Goal: Information Seeking & Learning: Learn about a topic

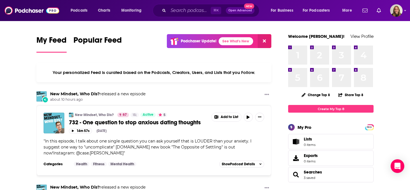
click at [197, 96] on div "New Mindset, Who Dis? released a new episode about 10 hours ago" at bounding box center [153, 96] width 235 height 11
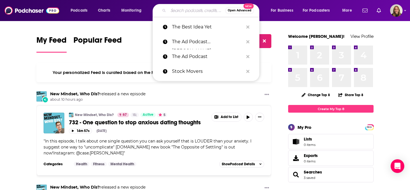
click at [184, 13] on input "Search podcasts, credits, & more..." at bounding box center [196, 10] width 57 height 9
click at [187, 10] on input "Search podcasts, credits, & more..." at bounding box center [196, 10] width 57 height 9
click at [184, 26] on p "The Best Idea Yet" at bounding box center [207, 27] width 71 height 15
type input "The Best Idea Yet"
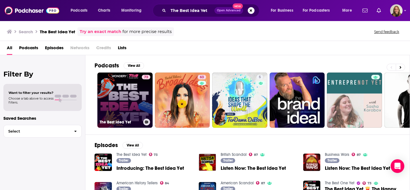
click at [132, 102] on link "73 The Best Idea Yet" at bounding box center [124, 100] width 55 height 55
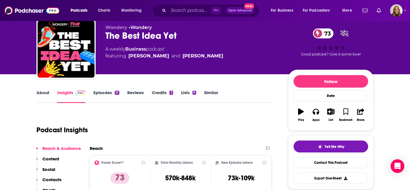
scroll to position [19, 0]
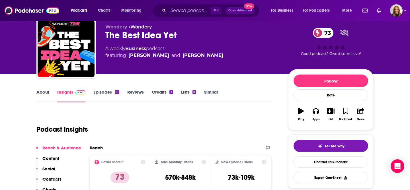
click at [39, 92] on link "About" at bounding box center [42, 95] width 13 height 13
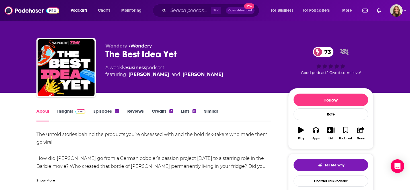
click at [65, 114] on link "Insights" at bounding box center [71, 114] width 28 height 13
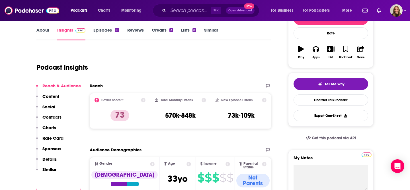
scroll to position [109, 0]
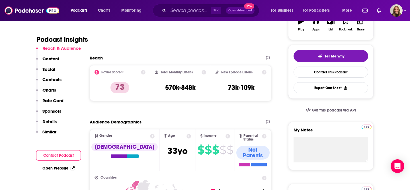
click at [51, 111] on p "Sponsors" at bounding box center [51, 110] width 19 height 5
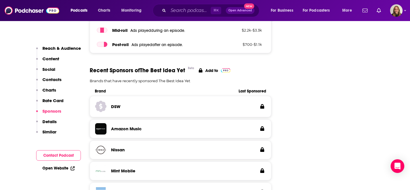
scroll to position [902, 0]
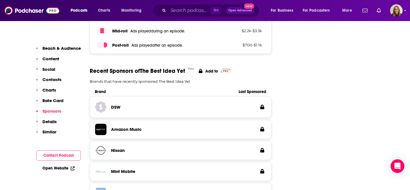
click at [54, 79] on p "Contacts" at bounding box center [51, 79] width 19 height 5
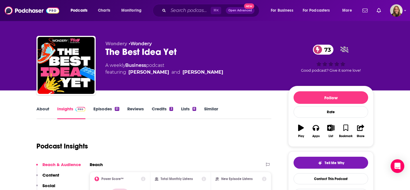
scroll to position [0, 0]
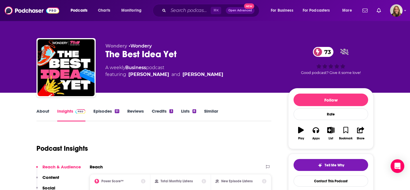
click at [108, 110] on link "Episodes 51" at bounding box center [106, 114] width 26 height 13
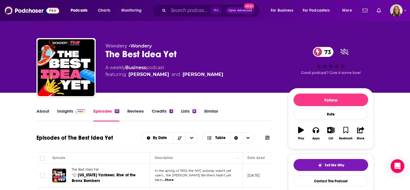
click at [42, 112] on link "About" at bounding box center [42, 114] width 13 height 13
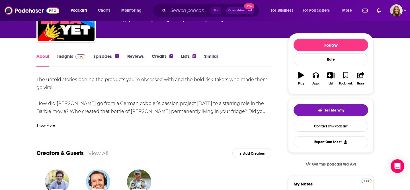
scroll to position [52, 0]
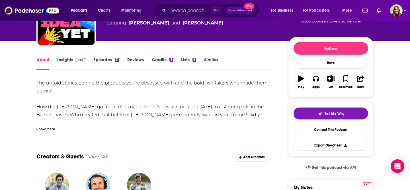
click at [65, 61] on link "Insights" at bounding box center [71, 63] width 28 height 13
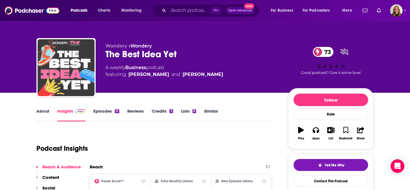
click at [65, 61] on img "The Best Idea Yet" at bounding box center [66, 67] width 57 height 57
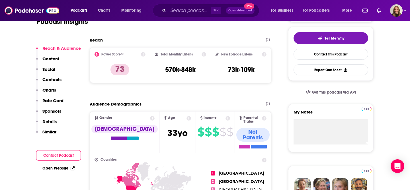
scroll to position [158, 0]
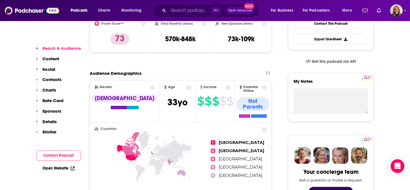
click at [54, 79] on p "Contacts" at bounding box center [51, 79] width 19 height 5
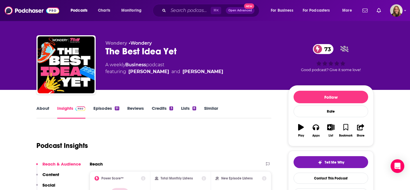
scroll to position [0, 0]
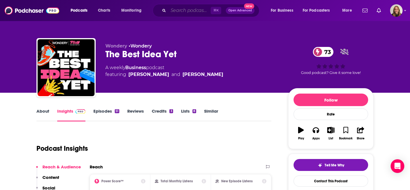
click at [181, 13] on input "Search podcasts, credits, & more..." at bounding box center [189, 10] width 42 height 9
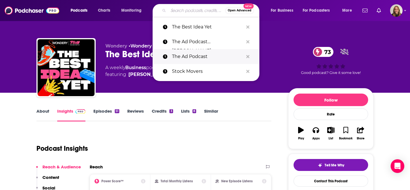
click at [194, 55] on p "The Ad Podcast" at bounding box center [207, 56] width 71 height 15
click at [186, 8] on input "Search podcasts, credits, & more..." at bounding box center [196, 10] width 57 height 9
click at [202, 55] on p "The Ad Podcast" at bounding box center [207, 56] width 71 height 15
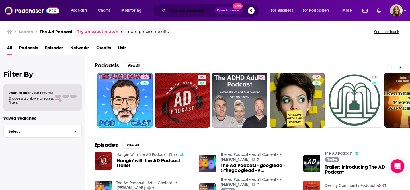
click at [192, 13] on input "The Ad Podcast" at bounding box center [191, 10] width 46 height 9
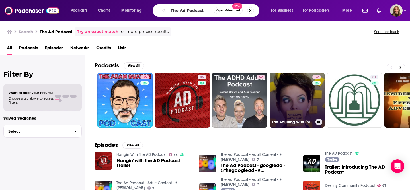
click at [283, 97] on link "59 The Adulting With [MEDICAL_DATA] Podcast" at bounding box center [297, 100] width 55 height 55
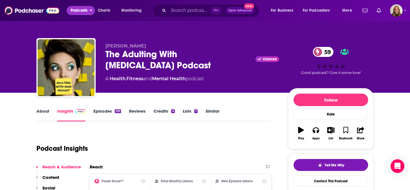
click at [82, 11] on span "Podcasts" at bounding box center [79, 11] width 17 height 8
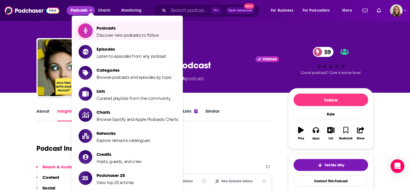
click at [111, 32] on span "Podcasts Discover new podcasts to follow" at bounding box center [128, 31] width 62 height 14
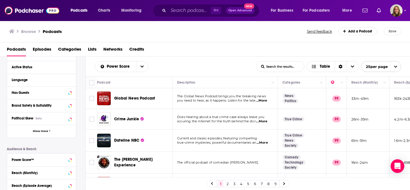
scroll to position [38, 0]
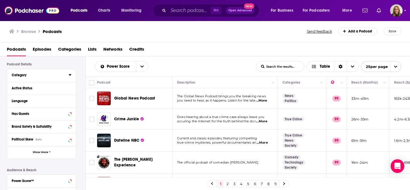
click at [69, 76] on icon at bounding box center [70, 74] width 3 height 1
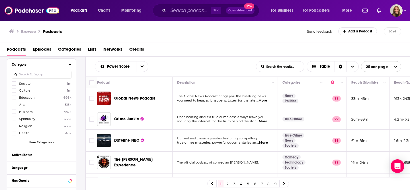
scroll to position [50, 0]
click at [40, 138] on div "Society 1m Culture 1m Education 696k Arts 513k Business 487k Spirituality 435k …" at bounding box center [42, 111] width 60 height 65
click at [41, 140] on span "More Categories" at bounding box center [40, 140] width 23 height 3
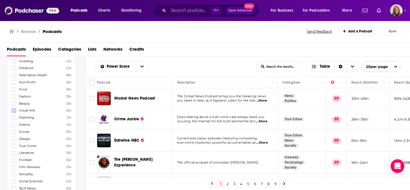
click at [13, 95] on icon at bounding box center [13, 96] width 3 height 3
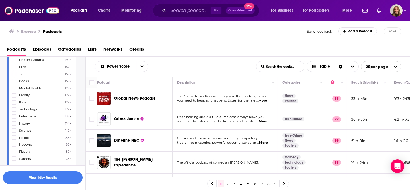
scroll to position [0, 0]
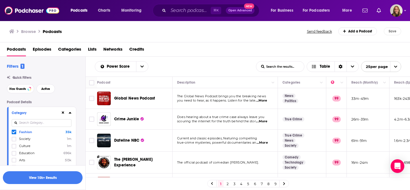
click at [70, 114] on icon at bounding box center [70, 112] width 3 height 1
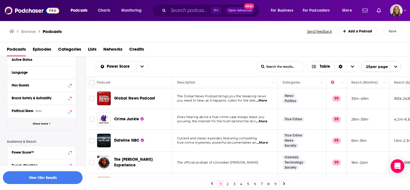
scroll to position [52, 0]
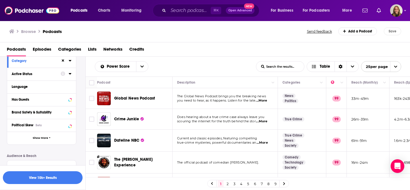
click at [69, 76] on icon at bounding box center [70, 73] width 3 height 5
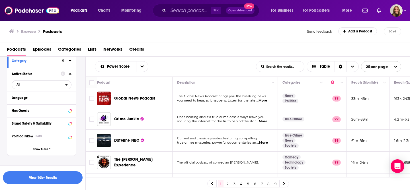
click at [28, 87] on span "All" at bounding box center [38, 84] width 53 height 7
click at [43, 100] on div "Active 406k" at bounding box center [44, 103] width 64 height 9
click at [55, 112] on div "Has Guests" at bounding box center [34, 111] width 45 height 4
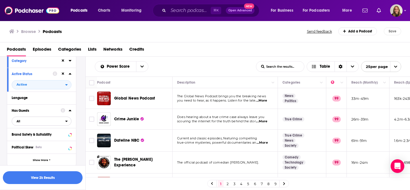
click at [44, 122] on span "All" at bounding box center [38, 121] width 53 height 7
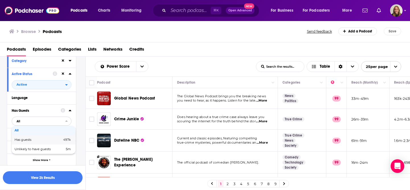
click at [44, 141] on span "Has guests" at bounding box center [31, 139] width 32 height 3
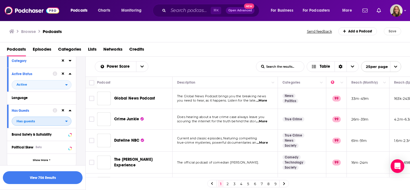
scroll to position [84, 0]
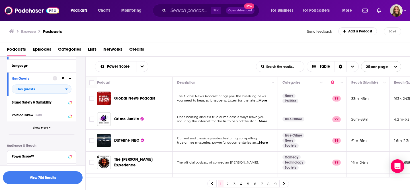
click at [47, 130] on span "Show More" at bounding box center [40, 127] width 15 height 3
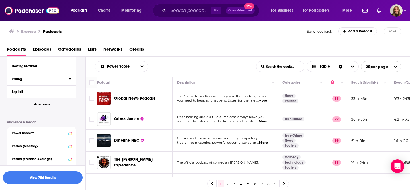
scroll to position [273, 0]
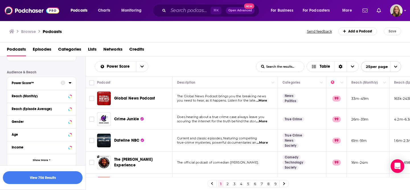
click at [69, 83] on icon at bounding box center [70, 83] width 3 height 5
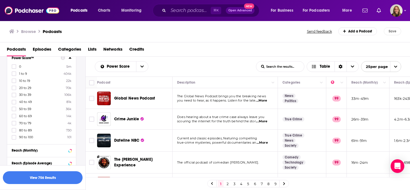
scroll to position [302, 0]
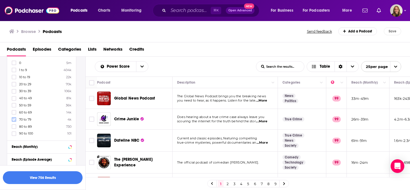
click at [14, 120] on icon at bounding box center [13, 119] width 3 height 3
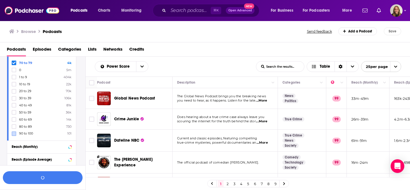
drag, startPoint x: 14, startPoint y: 127, endPoint x: 15, endPoint y: 132, distance: 5.4
click at [14, 127] on icon at bounding box center [13, 126] width 3 height 3
click at [14, 134] on icon at bounding box center [13, 133] width 3 height 3
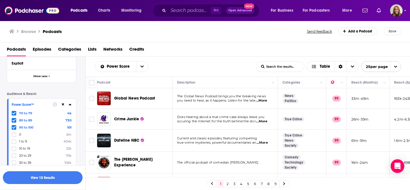
scroll to position [251, 0]
click at [71, 106] on icon at bounding box center [70, 105] width 3 height 5
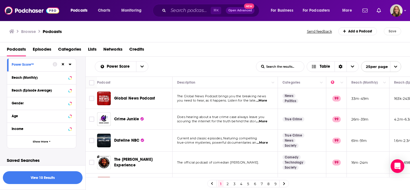
scroll to position [292, 0]
click at [51, 178] on button "View 10 Results" at bounding box center [43, 177] width 80 height 13
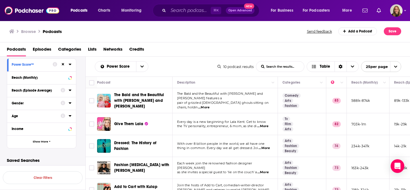
click at [148, 97] on span "The Bald and the Beautiful with [PERSON_NAME] and [PERSON_NAME]" at bounding box center [139, 101] width 50 height 16
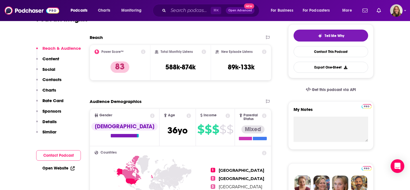
scroll to position [104, 0]
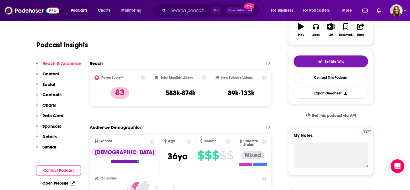
click at [57, 94] on p "Contacts" at bounding box center [51, 94] width 19 height 5
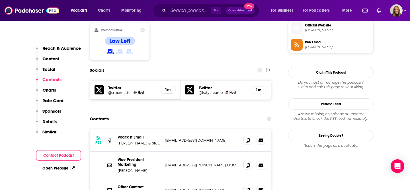
scroll to position [530, 0]
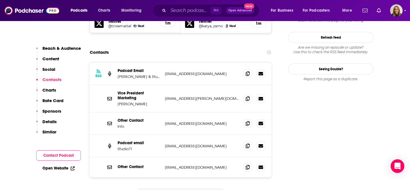
click at [60, 50] on p "Reach & Audience" at bounding box center [61, 48] width 38 height 5
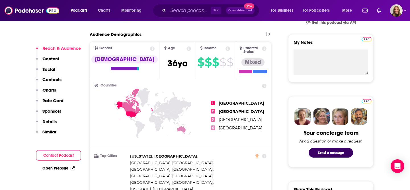
scroll to position [196, 0]
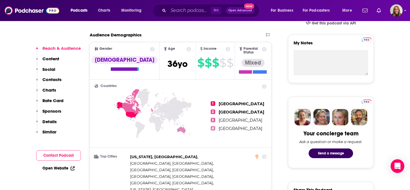
click at [206, 36] on div "Audience Demographics" at bounding box center [175, 34] width 170 height 5
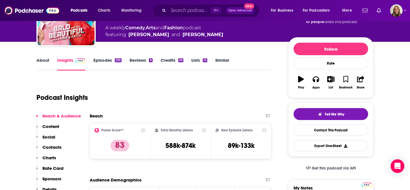
scroll to position [0, 0]
